Goal: Communication & Community: Answer question/provide support

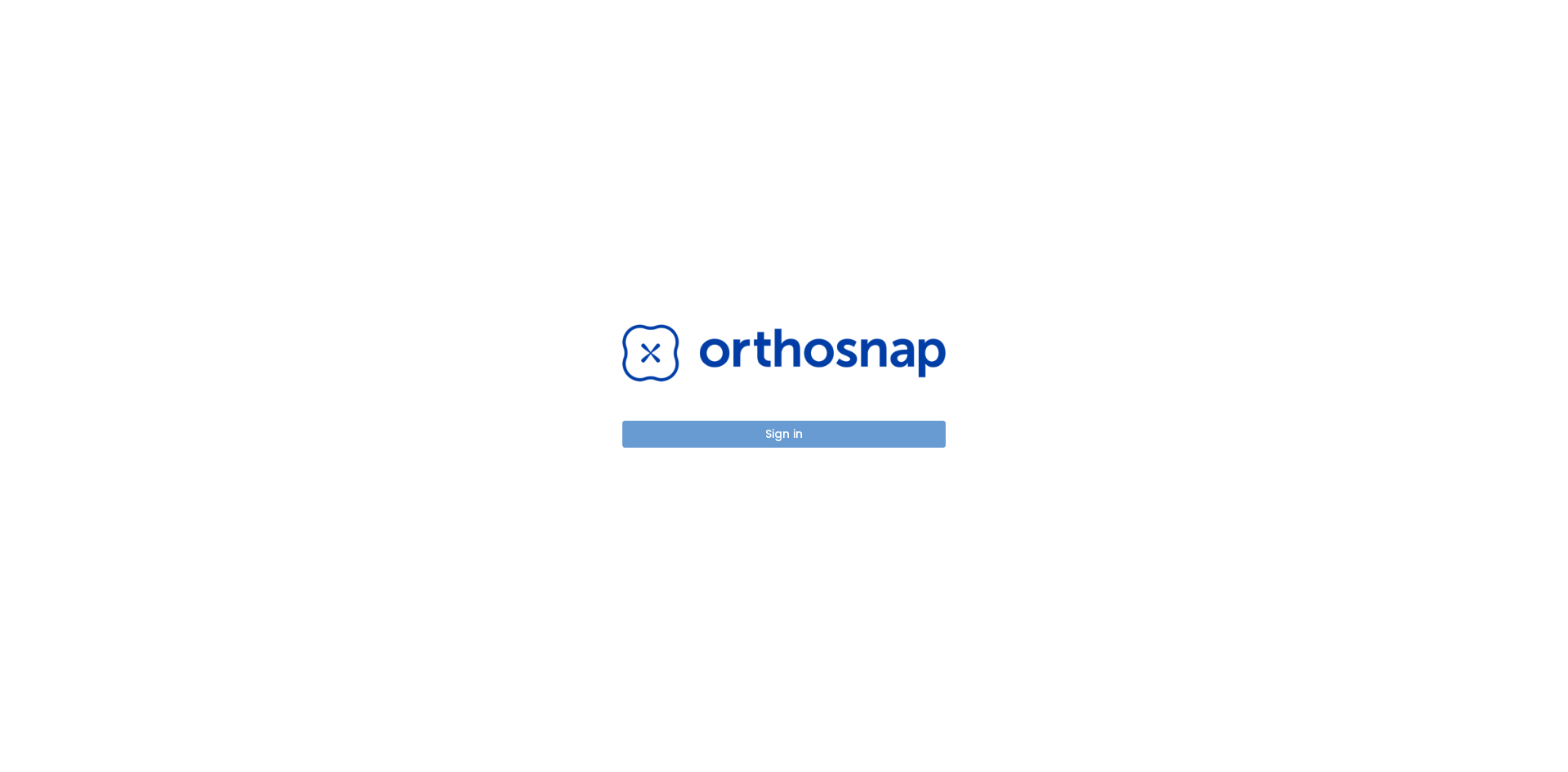
click at [714, 435] on button "Sign in" at bounding box center [783, 433] width 323 height 27
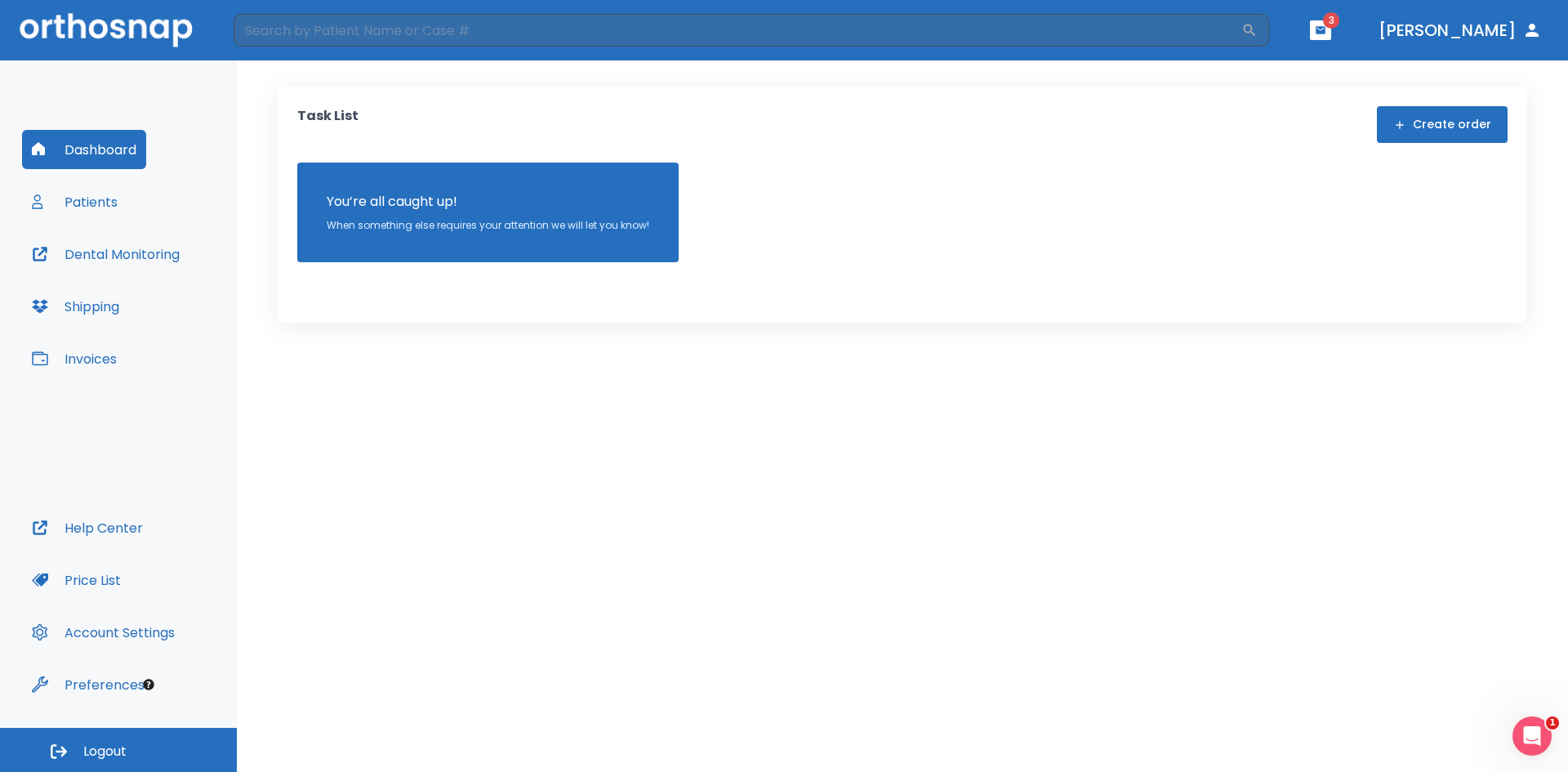
click at [1377, 32] on header "​ 3 [PERSON_NAME]" at bounding box center [784, 30] width 1568 height 61
click at [1325, 29] on icon "button" at bounding box center [1320, 29] width 10 height 7
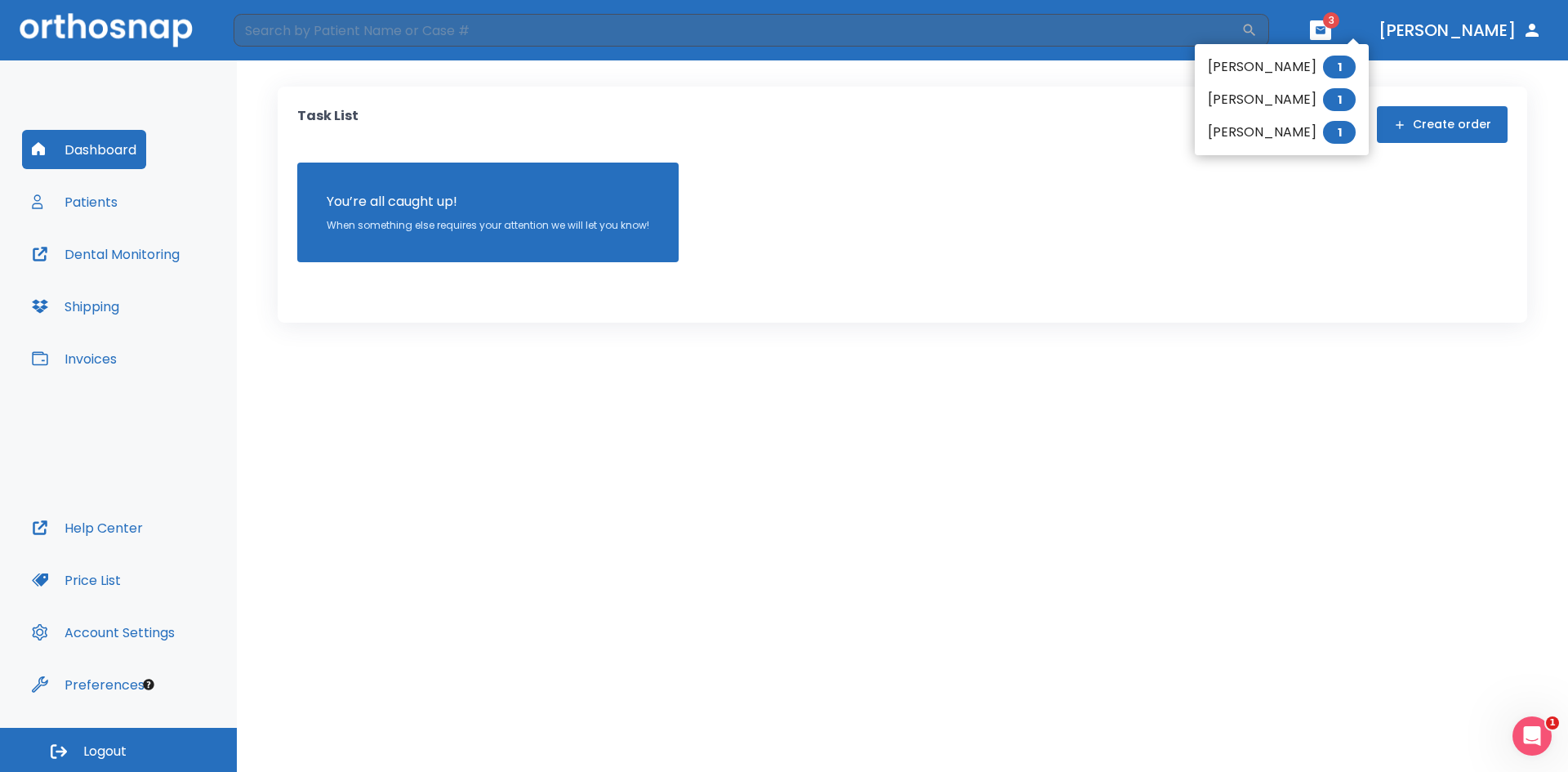
click at [1241, 92] on li "Talon Sidelinger 1" at bounding box center [1281, 99] width 174 height 32
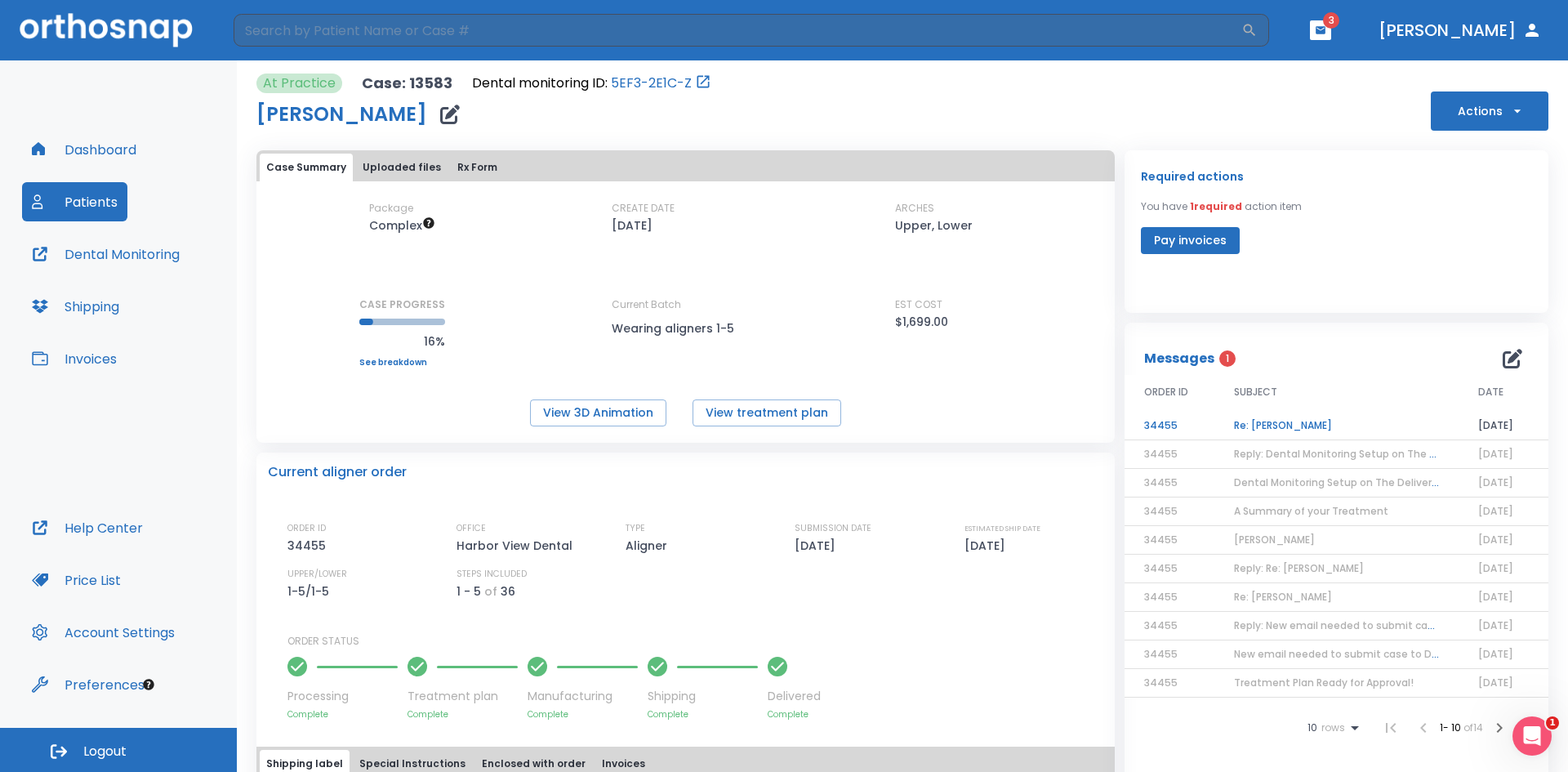
click at [1303, 425] on td "Re: Talon Sidelinger" at bounding box center [1336, 425] width 244 height 29
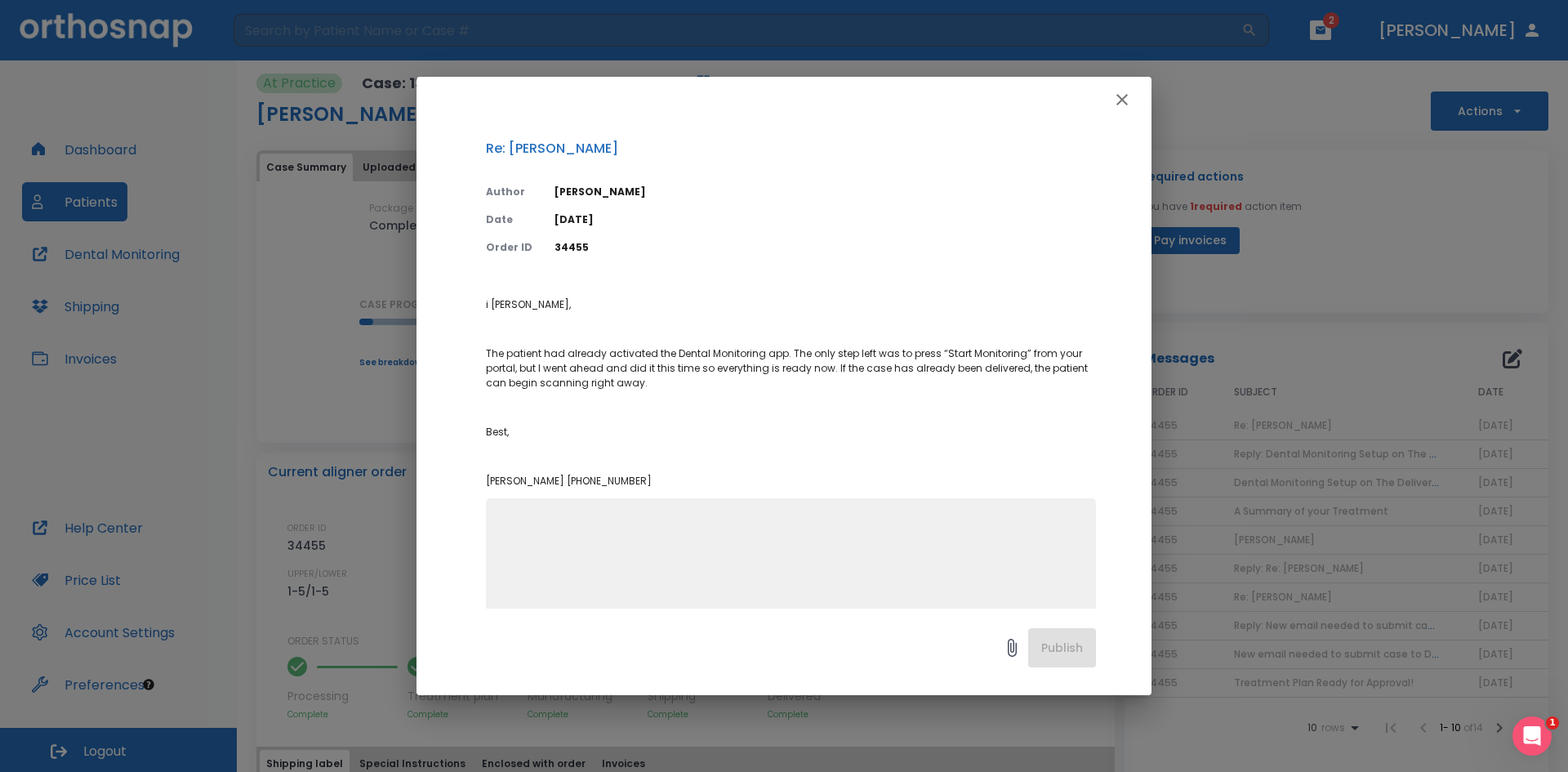
click at [703, 567] on textarea at bounding box center [791, 571] width 591 height 112
type textarea "Perfect, thank you so much for your help."
click at [1076, 647] on button "Publish" at bounding box center [1062, 647] width 68 height 40
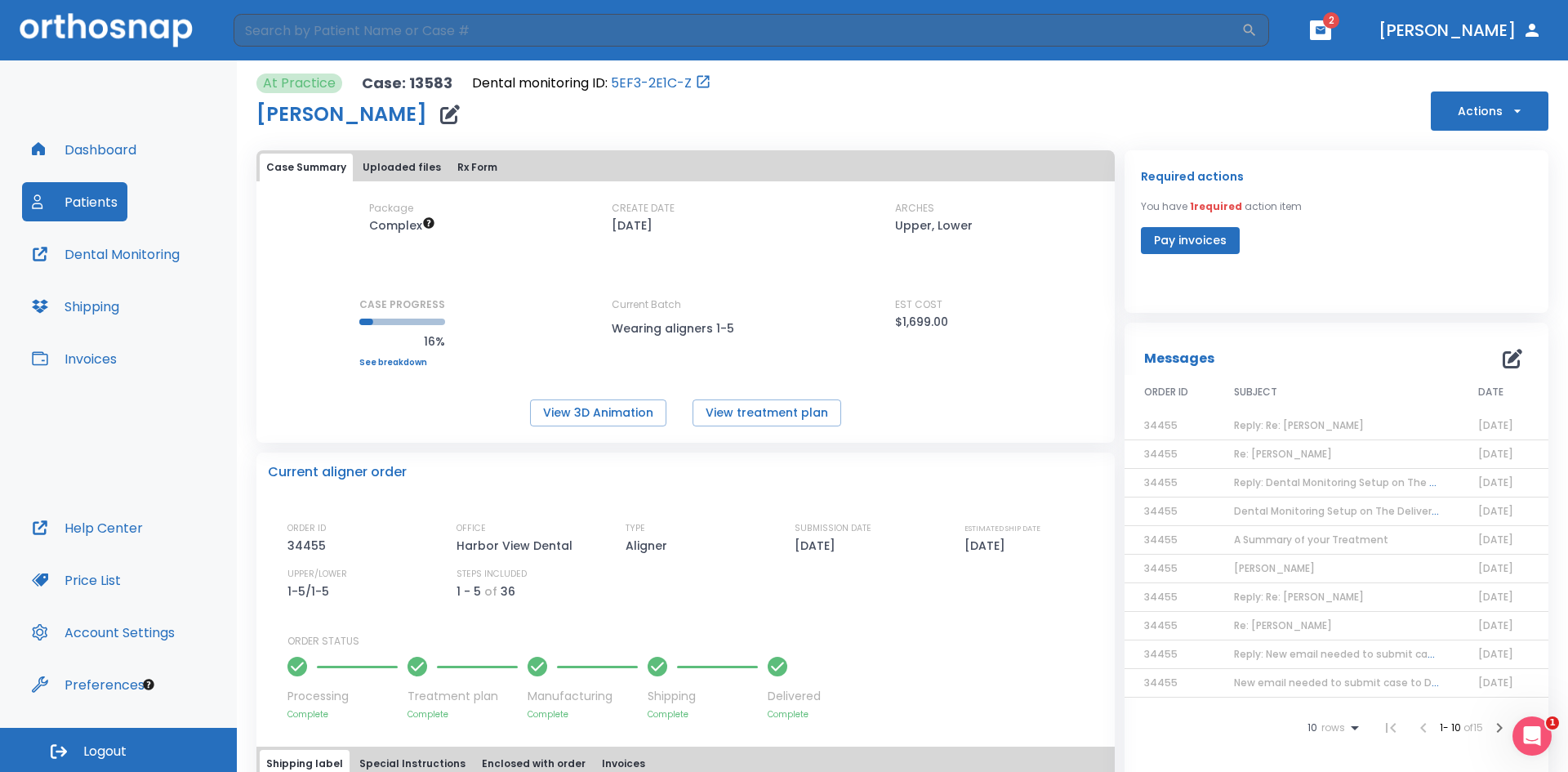
click at [1332, 23] on button "button" at bounding box center [1320, 29] width 21 height 19
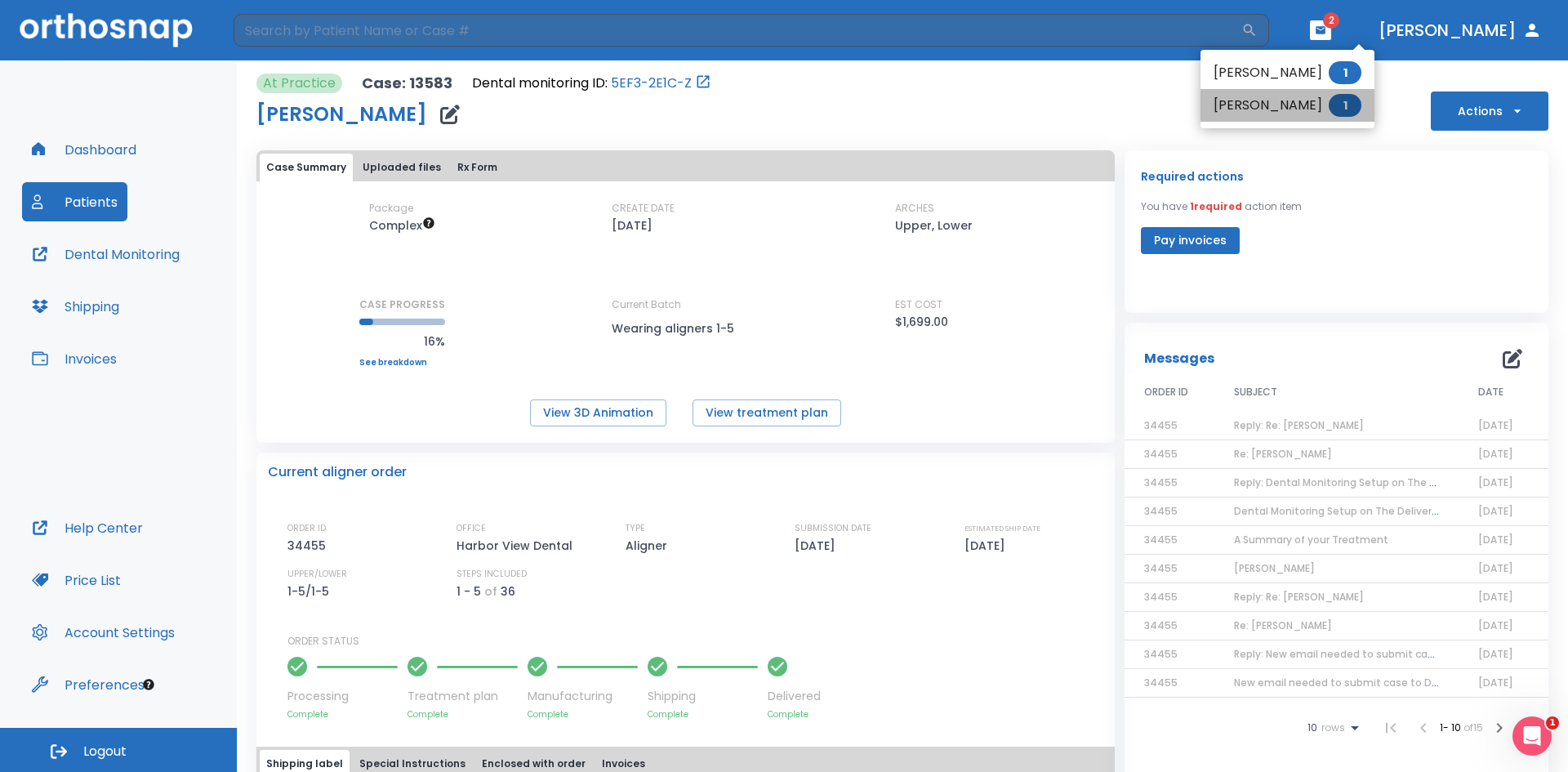
click at [1274, 104] on li "Enrique Mercado 1" at bounding box center [1287, 105] width 174 height 32
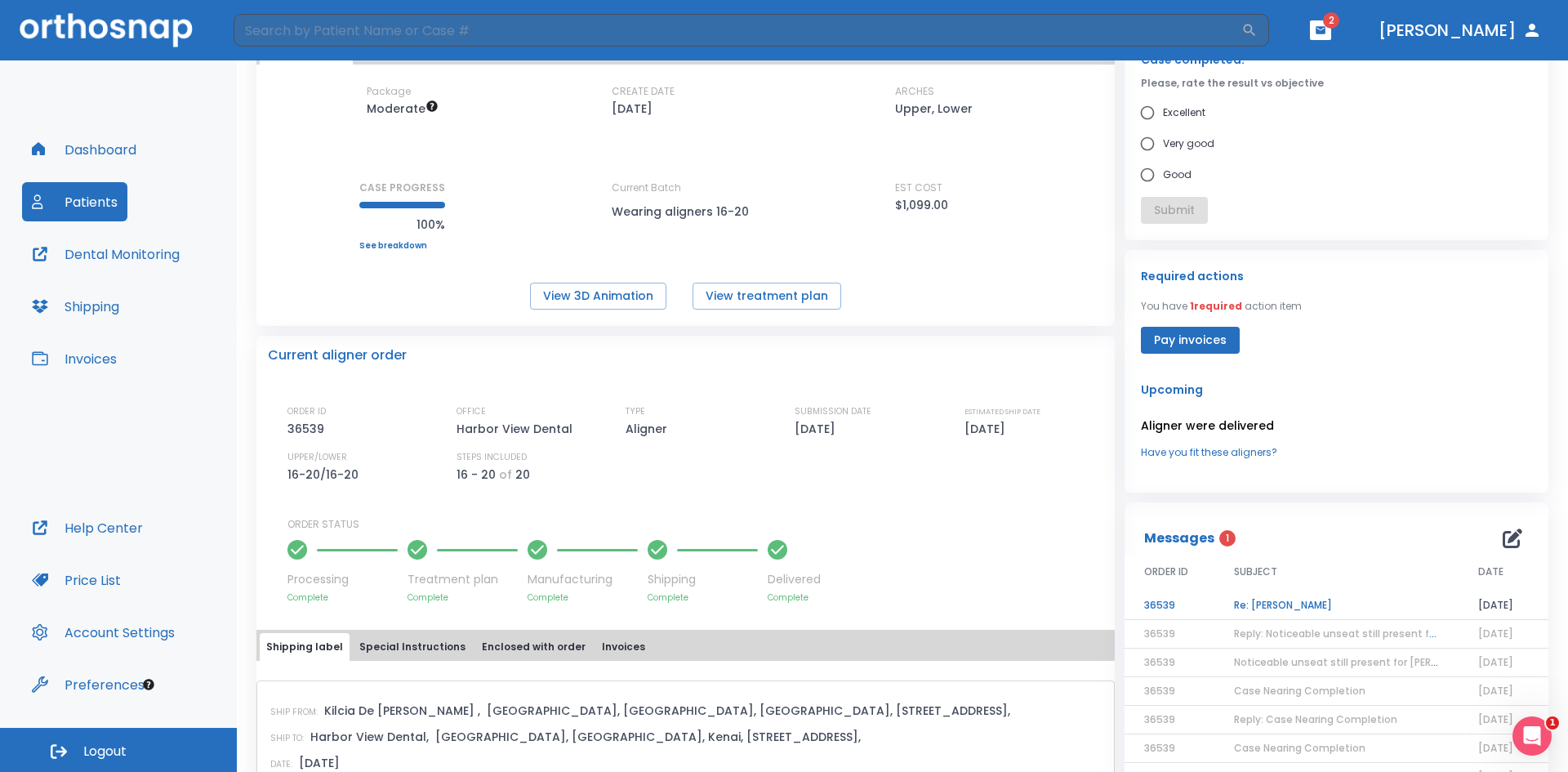
scroll to position [163, 0]
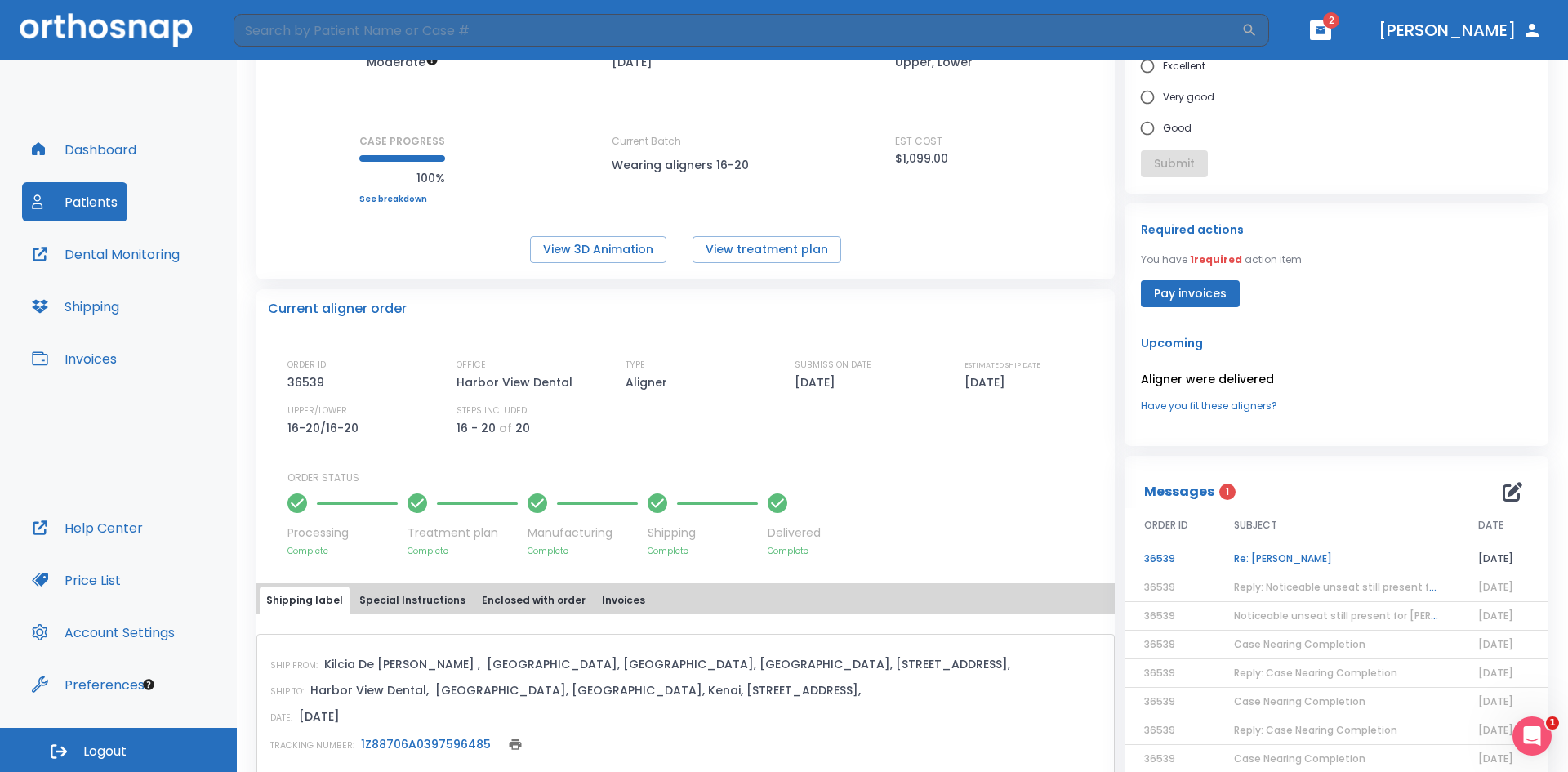
click at [1265, 559] on td "Re: Enrique Mercado" at bounding box center [1336, 559] width 244 height 29
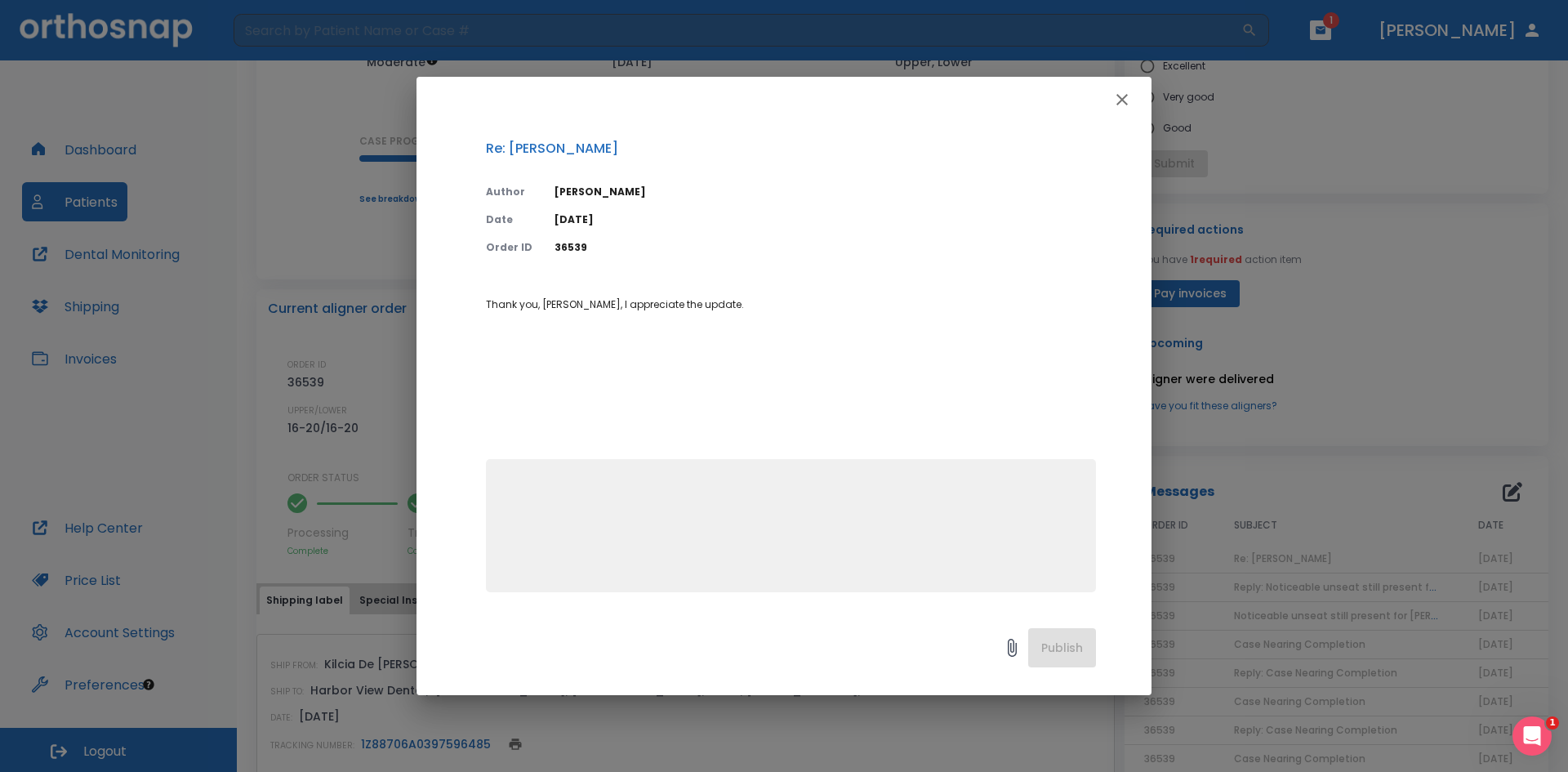
click at [581, 541] on textarea at bounding box center [791, 532] width 591 height 112
type textarea "You're welcome!"
click at [1052, 657] on button "Publish" at bounding box center [1062, 647] width 68 height 40
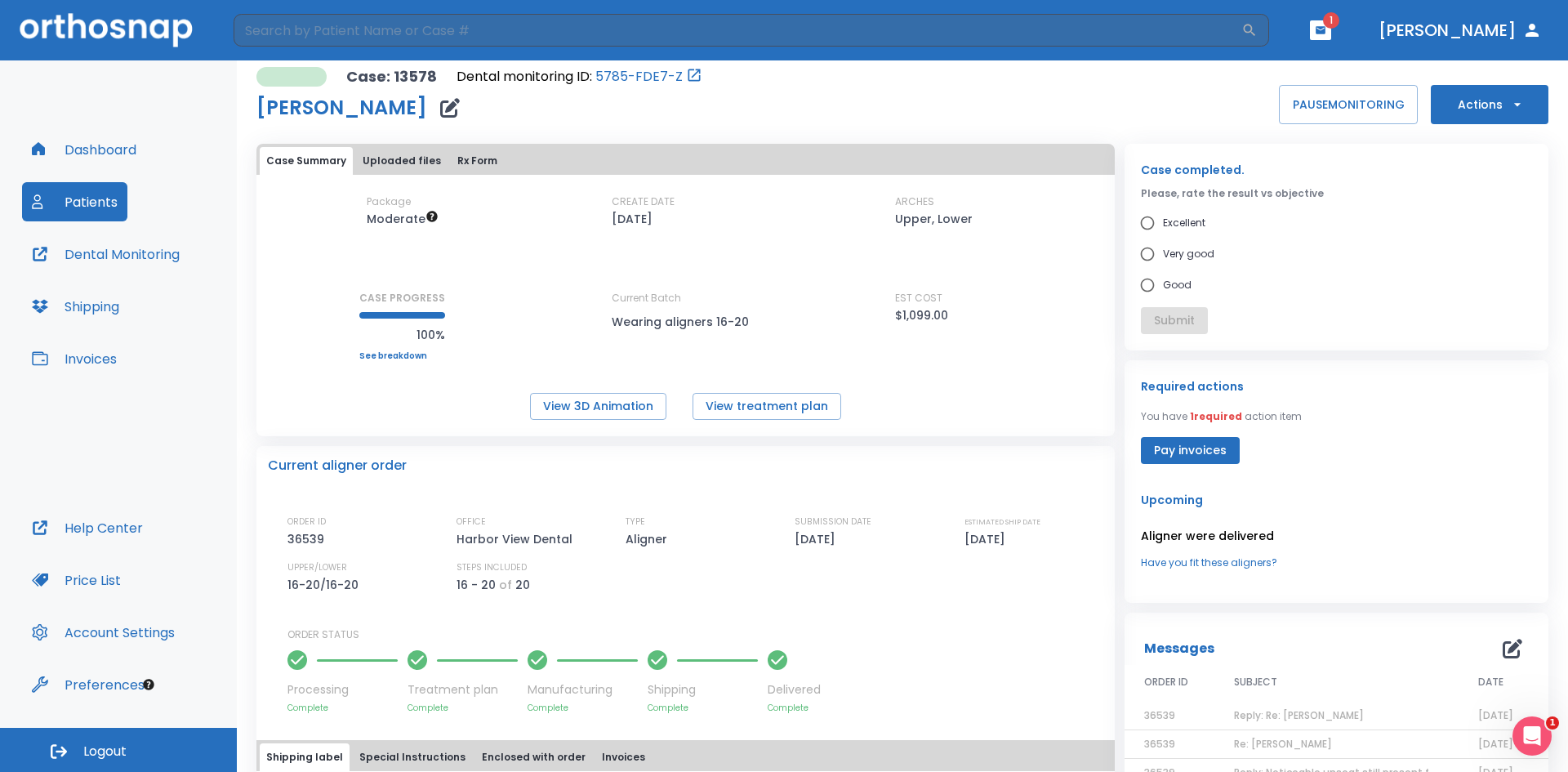
scroll to position [0, 0]
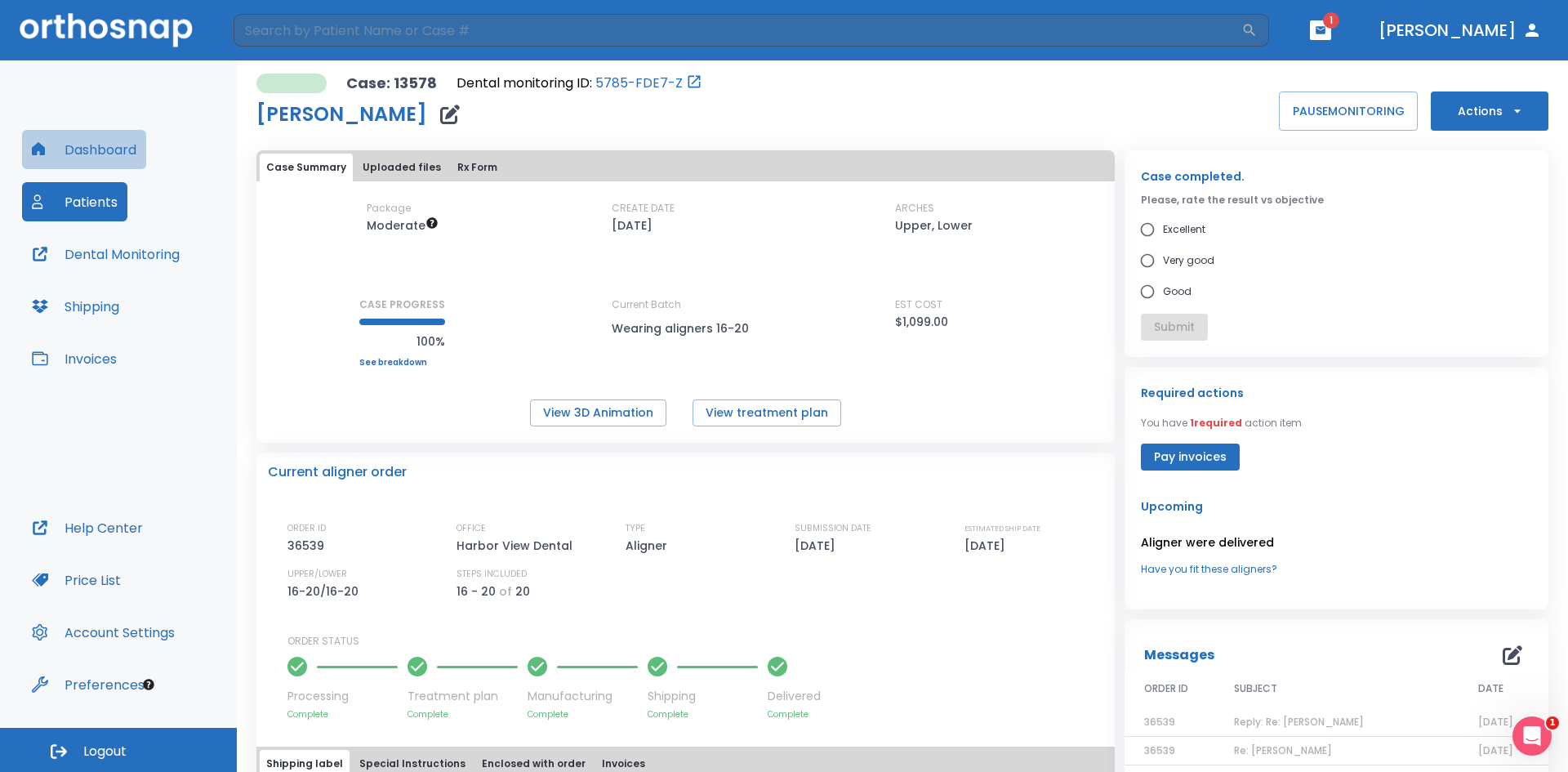
click at [77, 159] on button "Dashboard" at bounding box center [84, 149] width 124 height 40
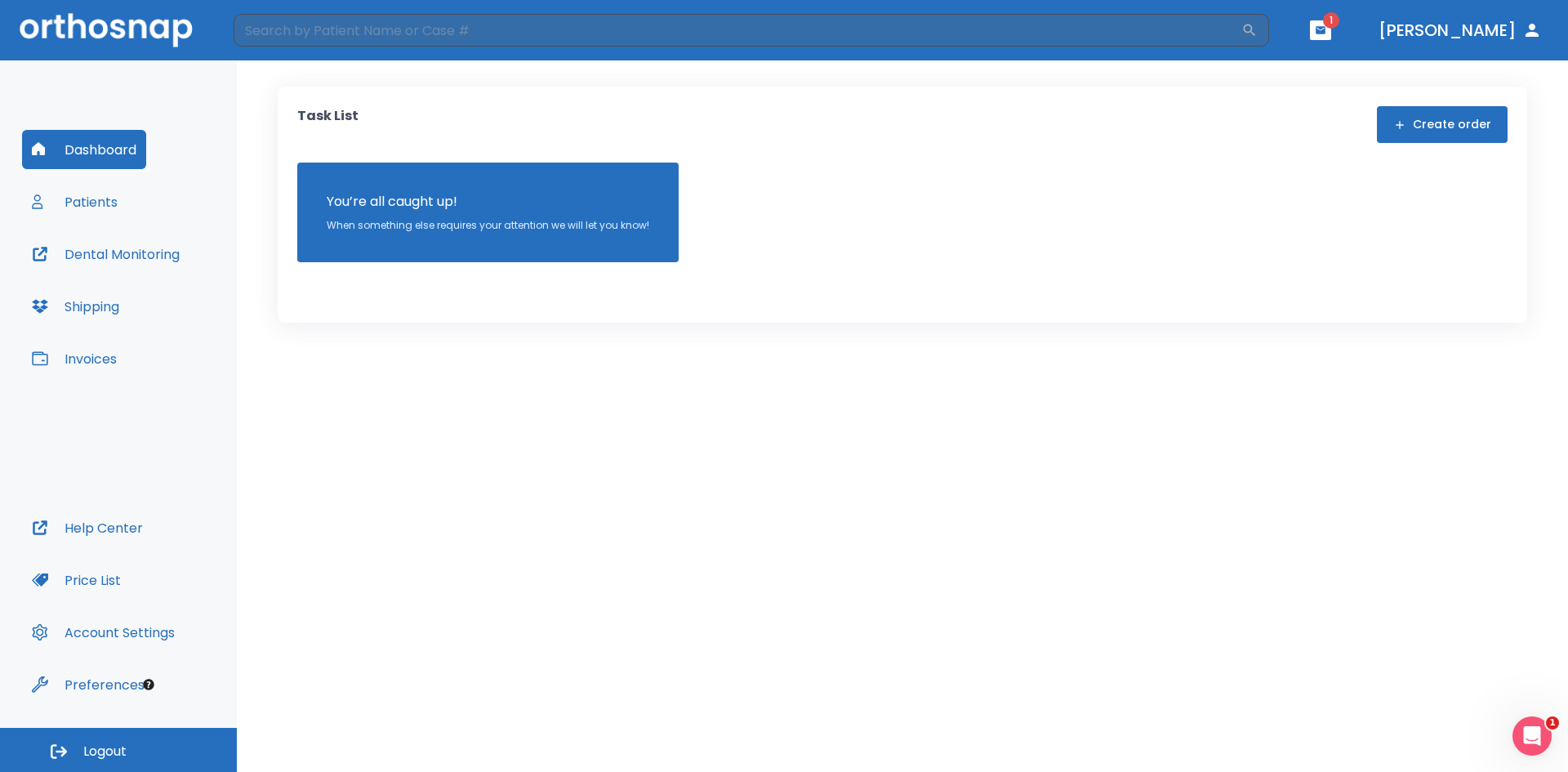
click at [98, 210] on button "Patients" at bounding box center [75, 202] width 105 height 40
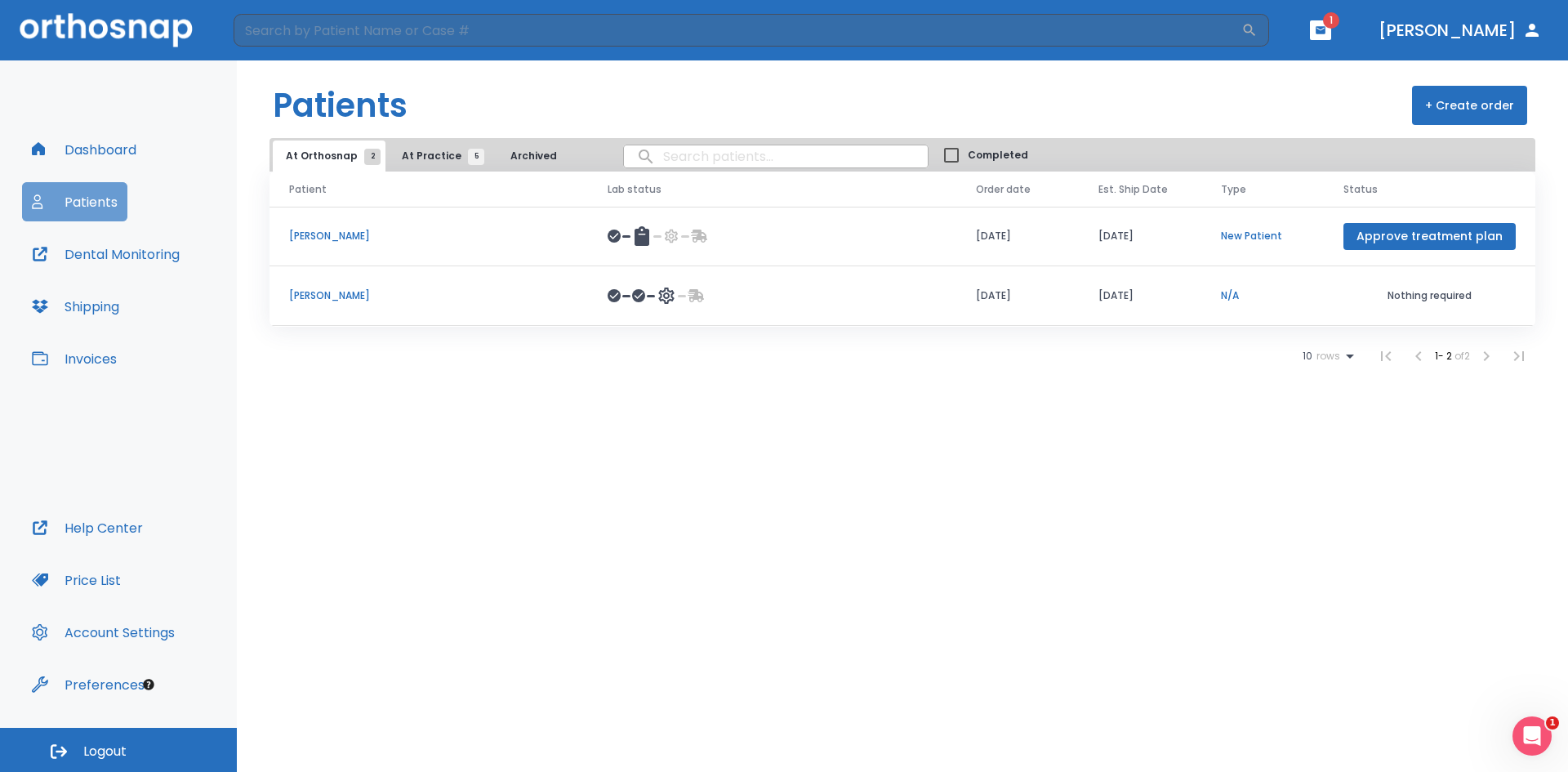
click at [91, 203] on button "Patients" at bounding box center [75, 202] width 105 height 40
click at [433, 156] on span "At Practice 5" at bounding box center [439, 156] width 75 height 15
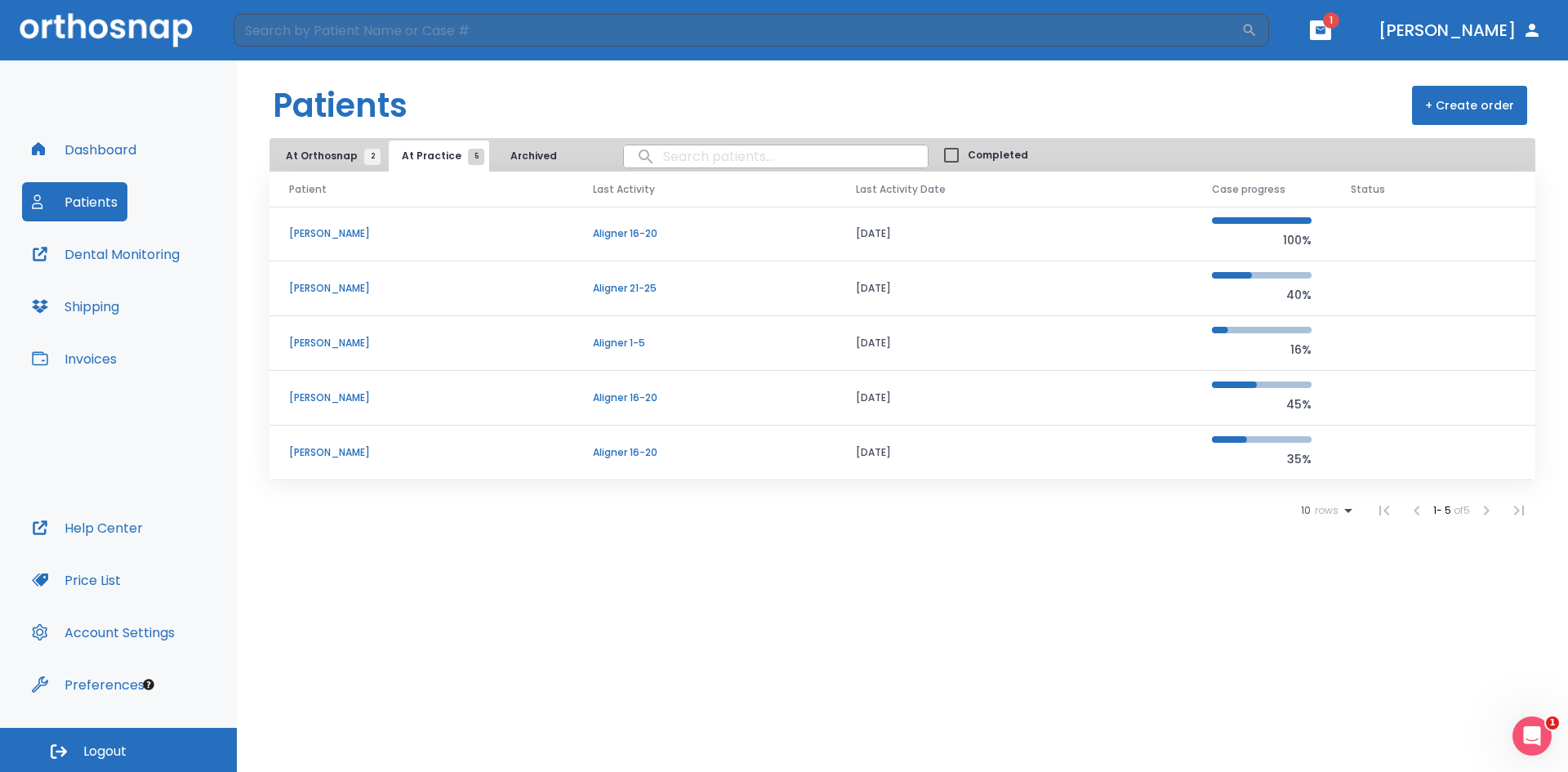
click at [333, 444] on td "DREWE DEITRICK" at bounding box center [421, 452] width 304 height 54
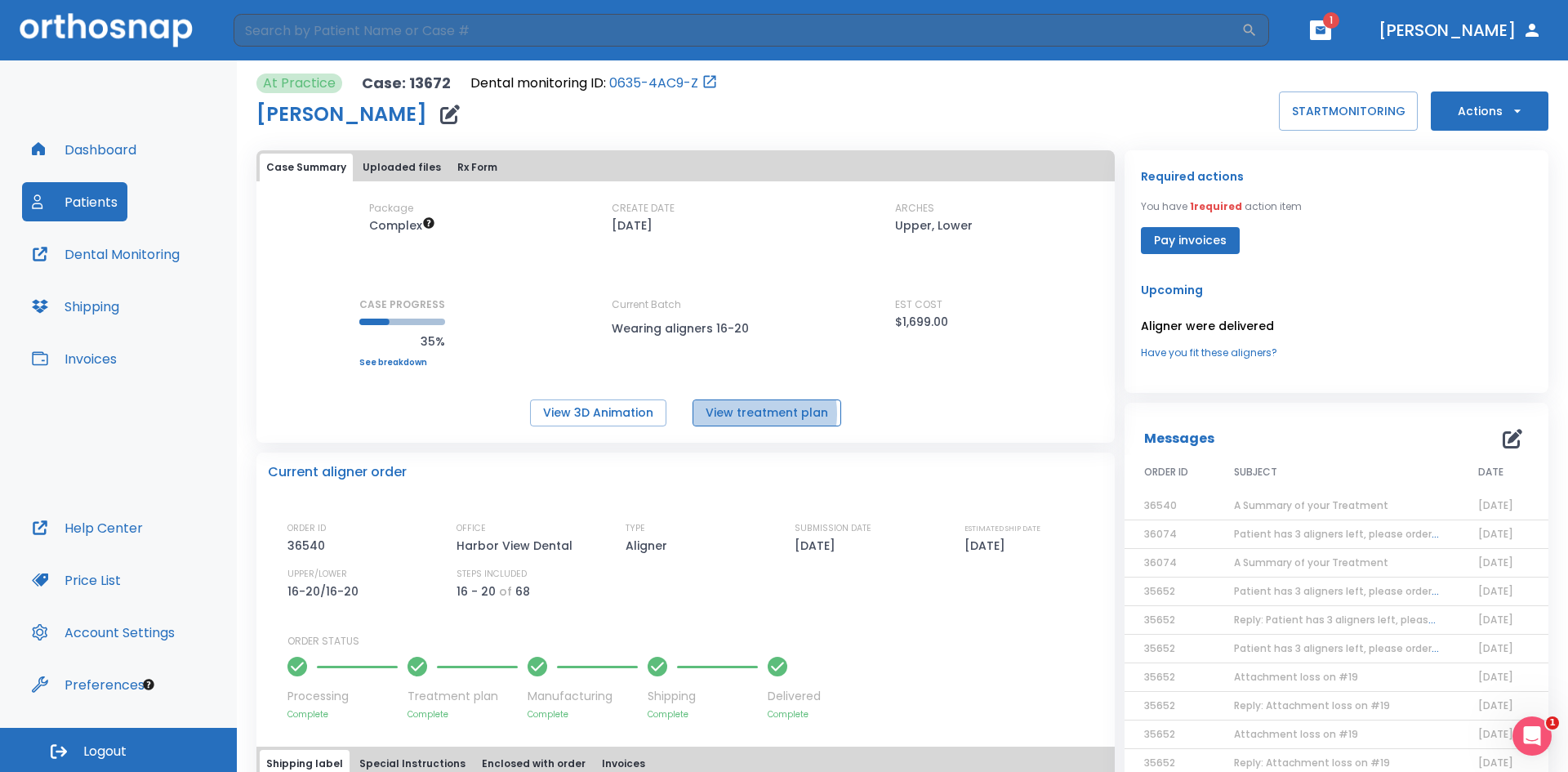
click at [746, 413] on button "View treatment plan" at bounding box center [767, 412] width 149 height 27
click at [149, 642] on button "Account Settings" at bounding box center [103, 632] width 163 height 40
